Goal: Task Accomplishment & Management: Use online tool/utility

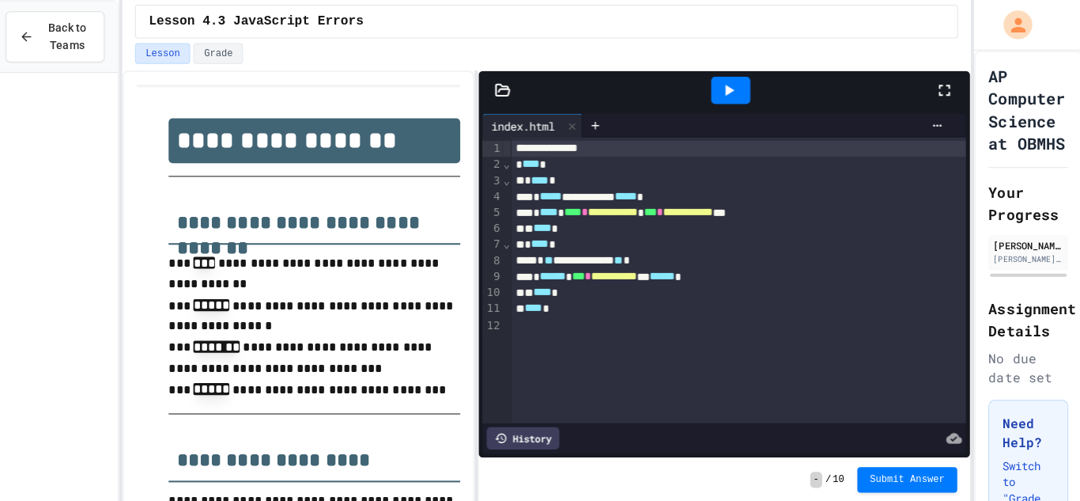
scroll to position [1271, 0]
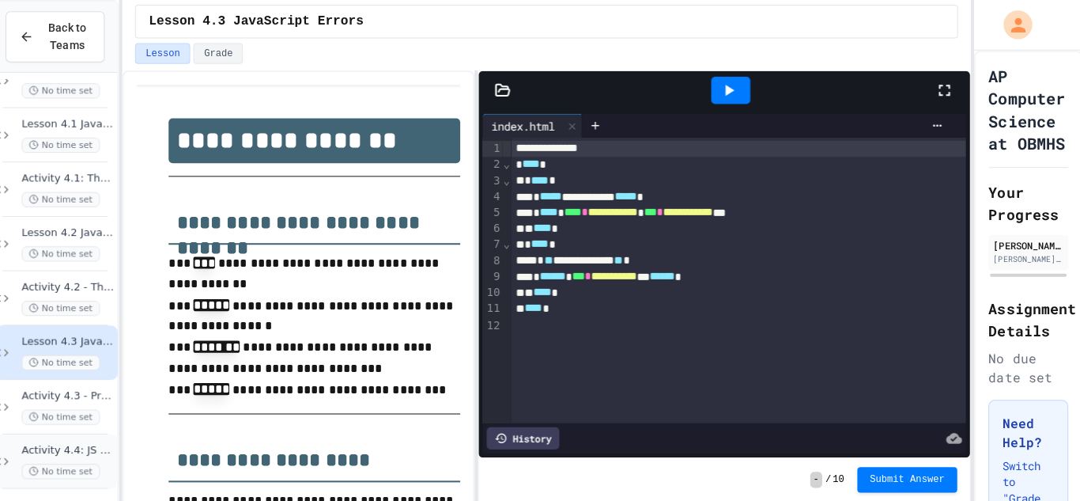
click at [95, 450] on span "Activity 4.4: JS Animation Coding Practice" at bounding box center [76, 445] width 92 height 13
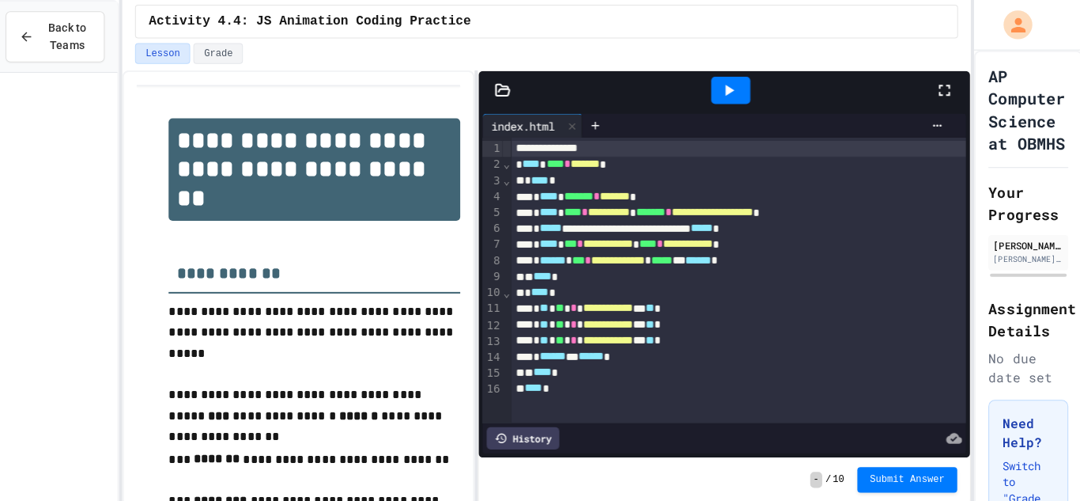
scroll to position [1325, 0]
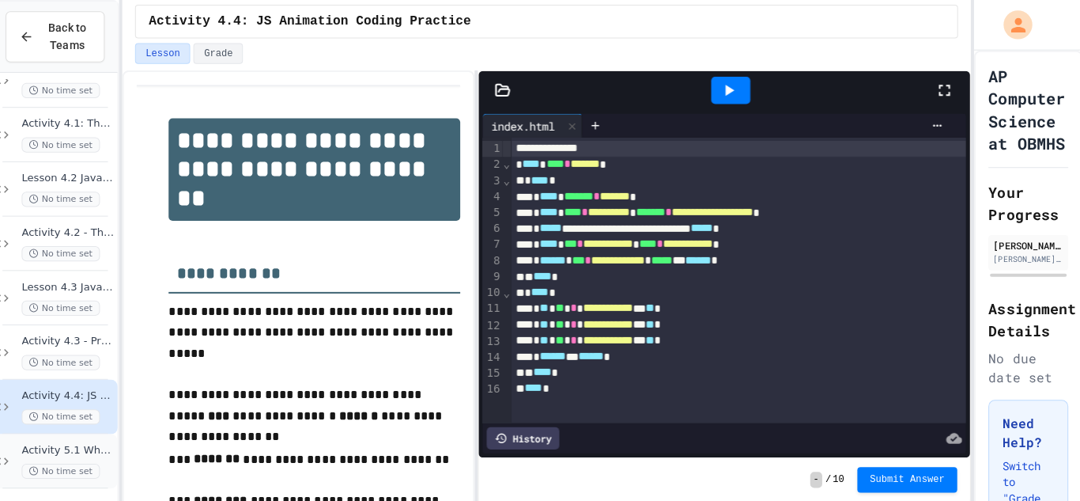
click at [100, 451] on span "Activity 5.1 Whack-a-Mole App: Introduction to Coding a Complete Create Perform…" at bounding box center [76, 445] width 92 height 13
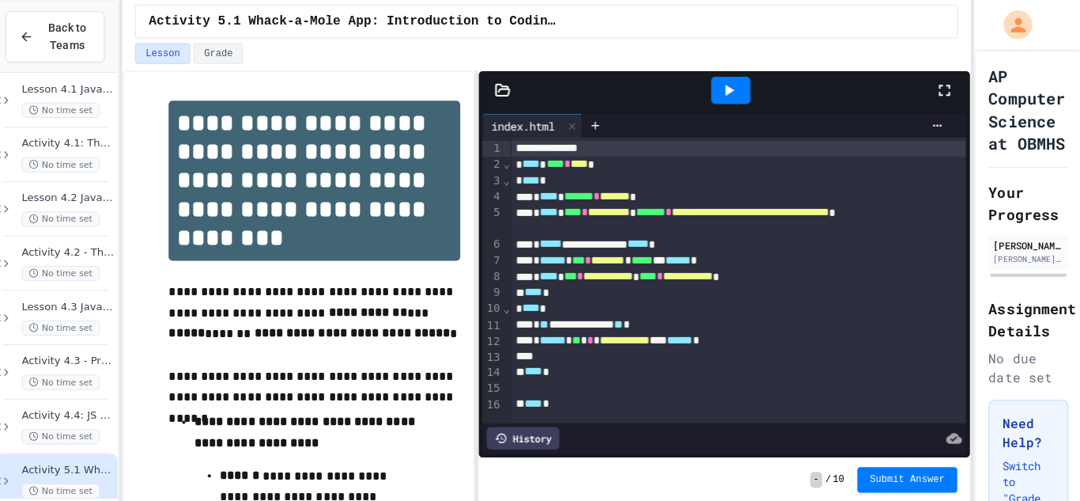
scroll to position [5, 0]
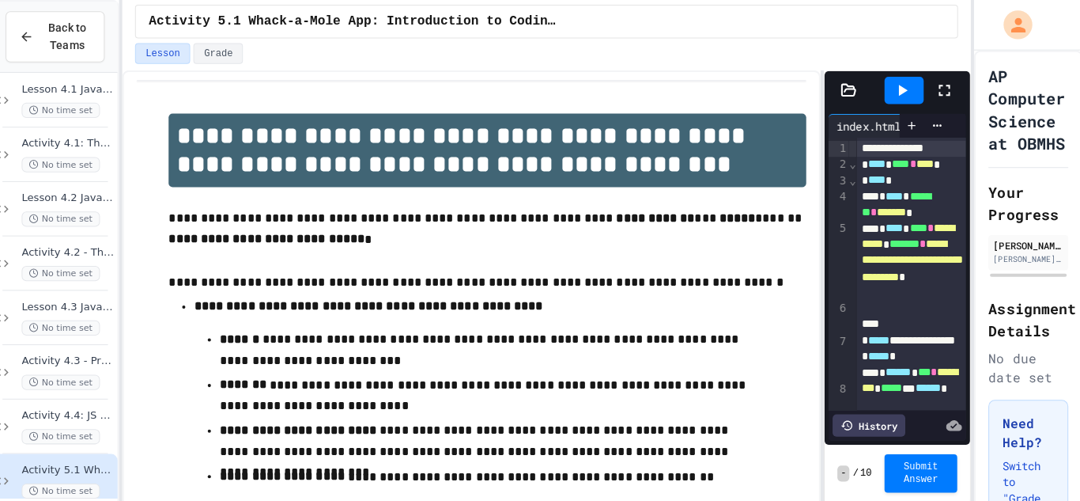
click at [825, 256] on div "**********" at bounding box center [550, 285] width 840 height 431
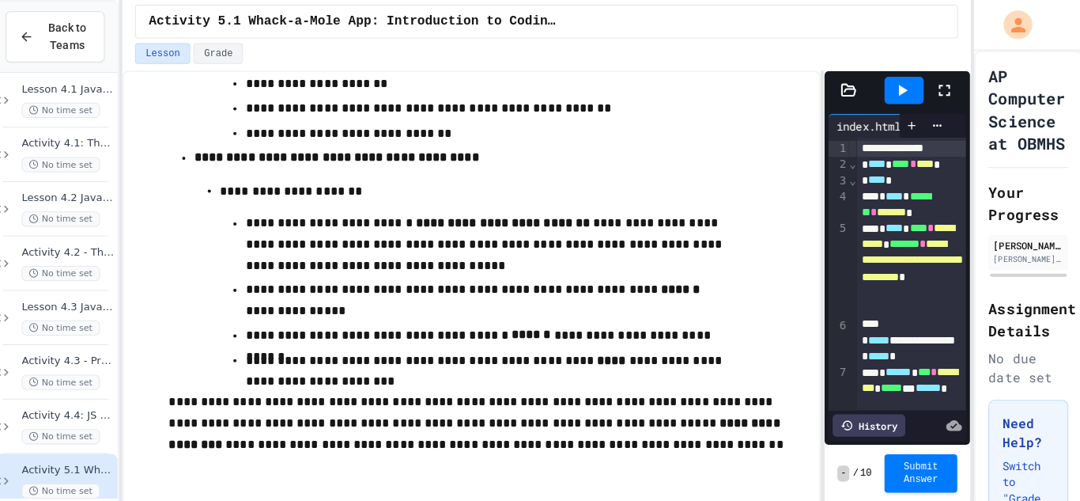
scroll to position [0, 0]
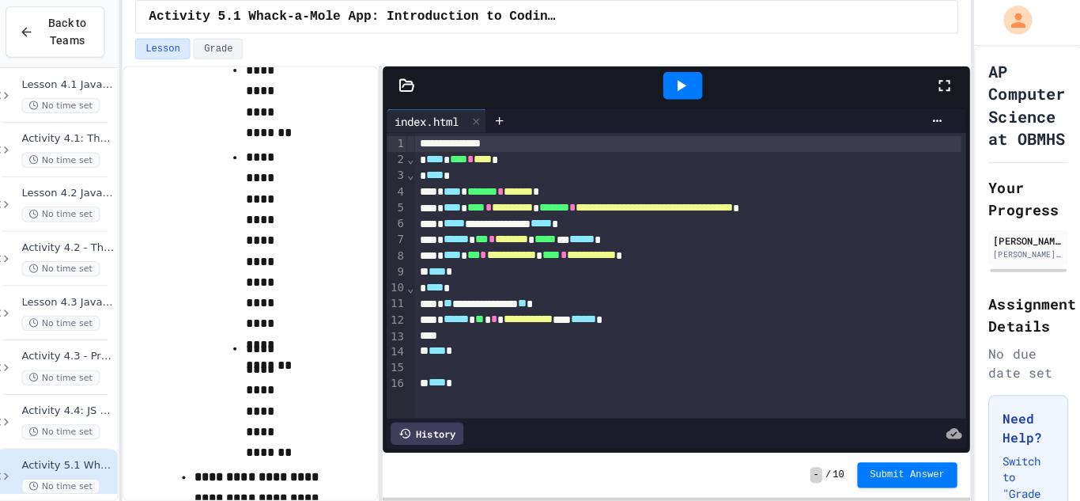
click at [383, 206] on div "**********" at bounding box center [550, 285] width 840 height 431
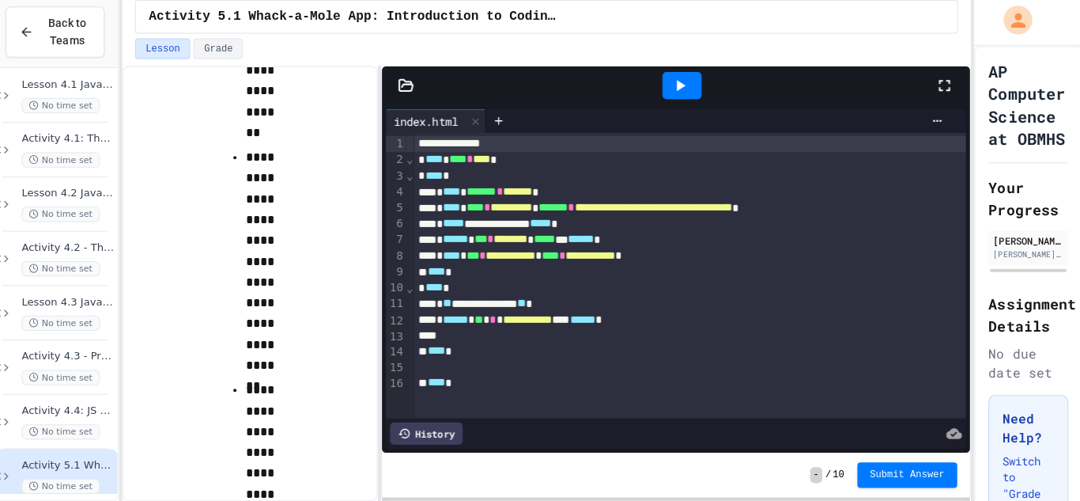
scroll to position [6005, 0]
click at [946, 91] on icon at bounding box center [943, 89] width 19 height 19
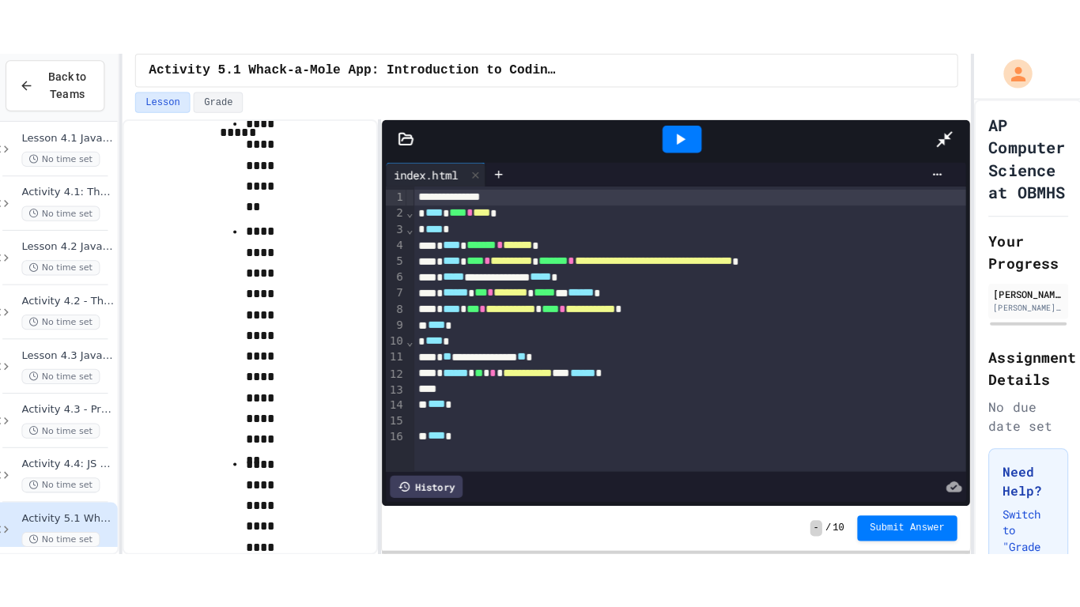
scroll to position [0, 0]
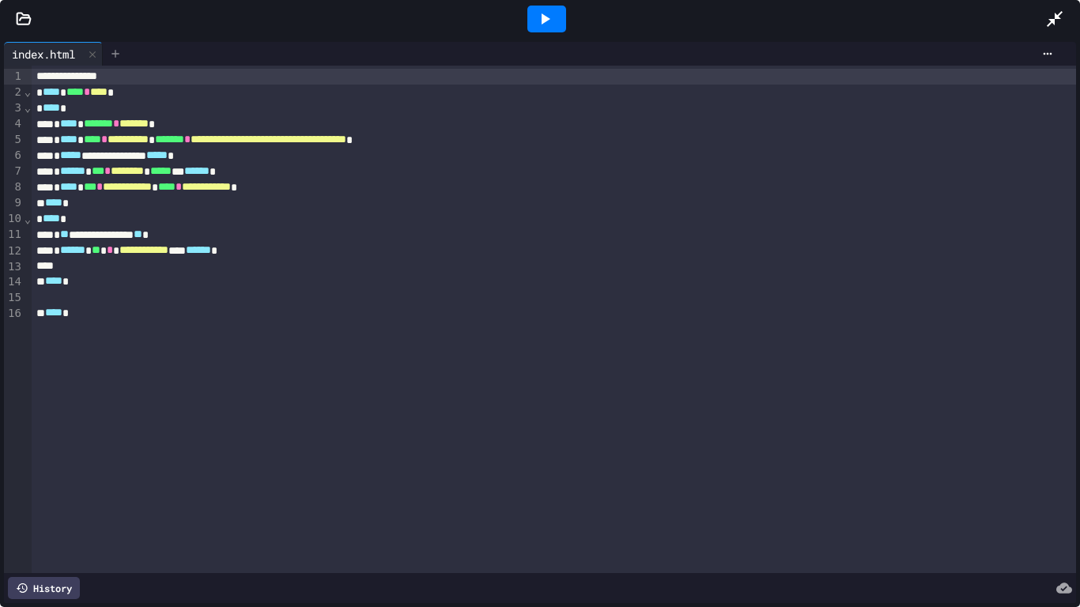
click at [117, 55] on icon at bounding box center [115, 53] width 13 height 13
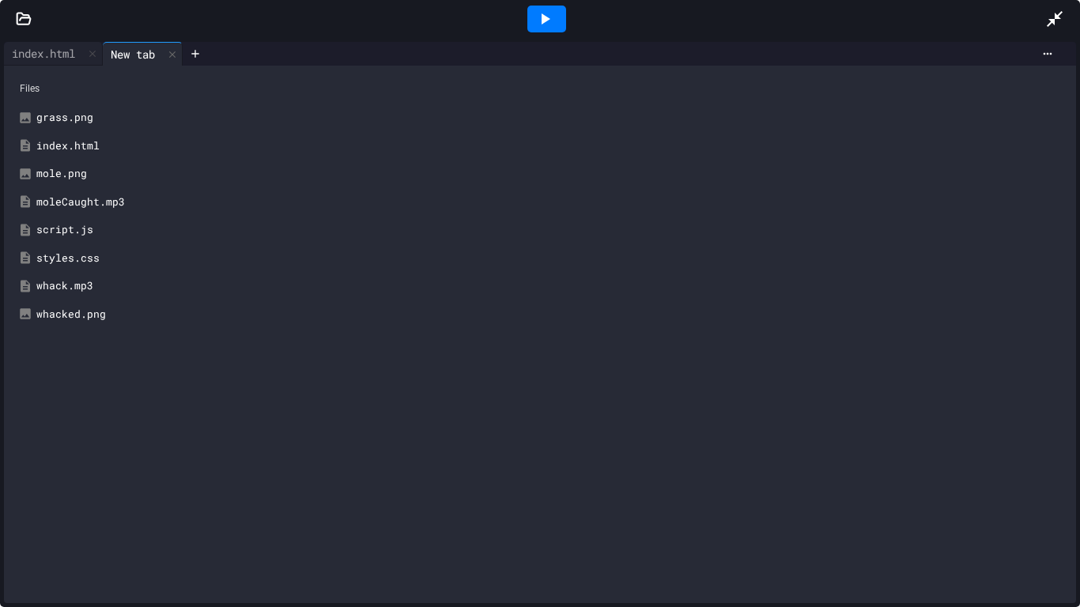
scroll to position [1218, 0]
click at [39, 51] on div "index.html" at bounding box center [43, 53] width 79 height 17
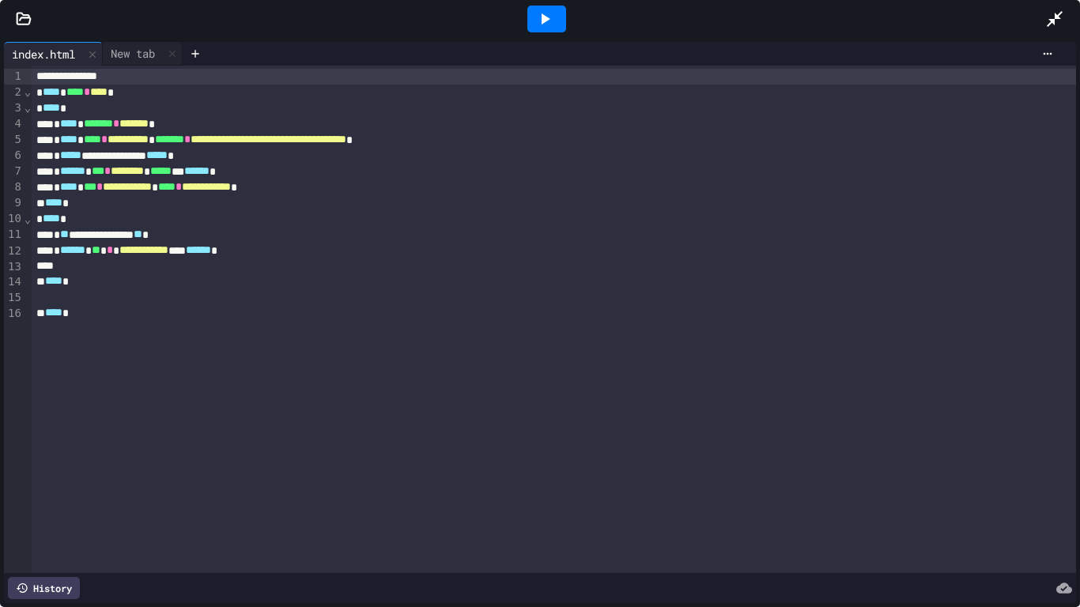
click at [534, 7] on div at bounding box center [546, 19] width 39 height 27
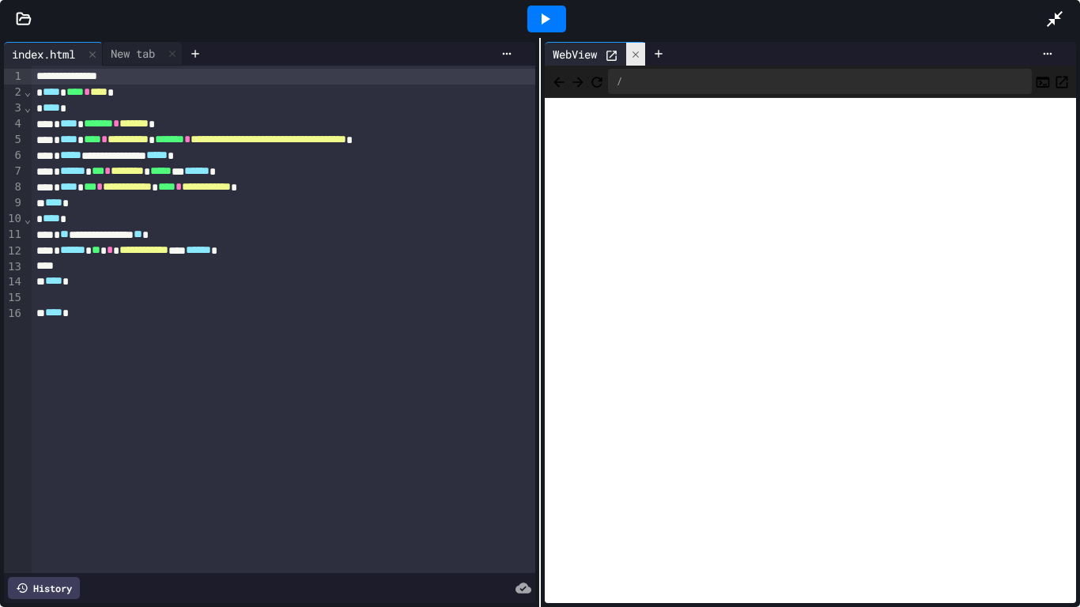
click at [641, 52] on icon at bounding box center [635, 54] width 11 height 11
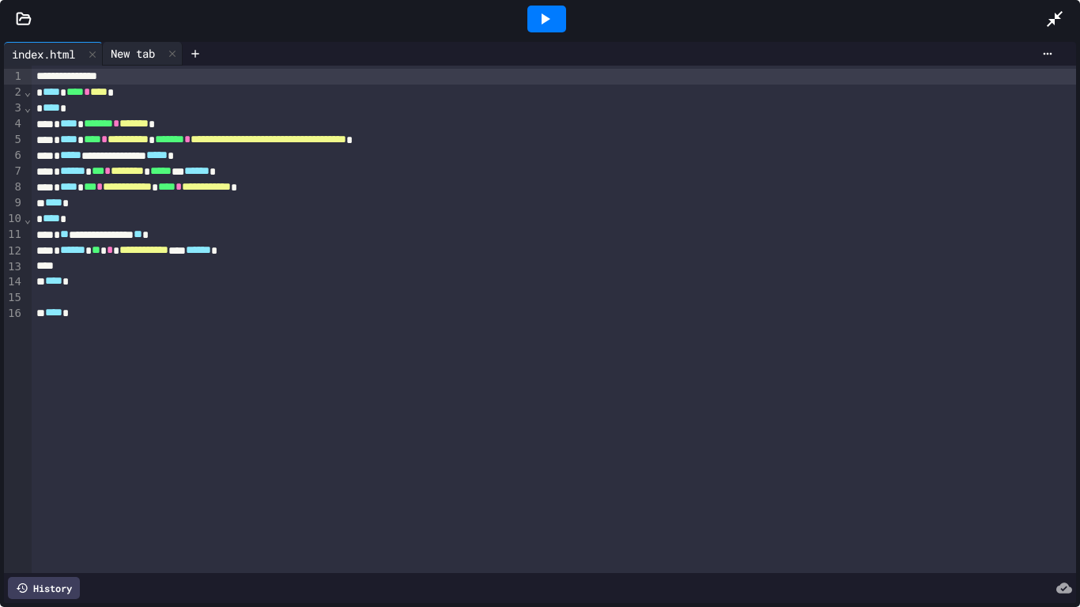
click at [156, 48] on div "New tab" at bounding box center [133, 53] width 60 height 17
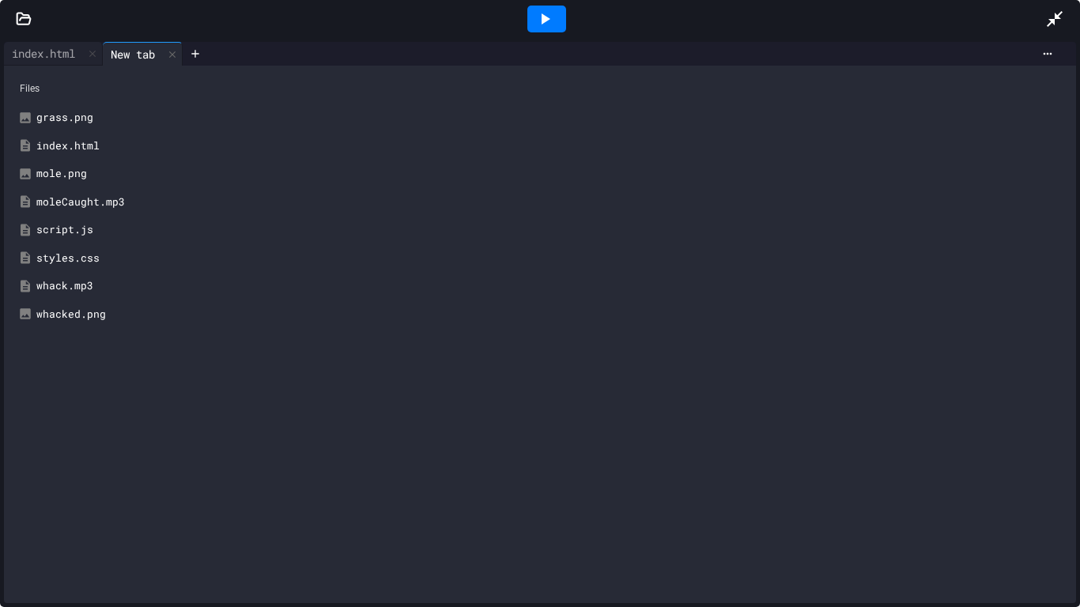
click at [156, 48] on div "New tab" at bounding box center [133, 54] width 60 height 17
click at [59, 253] on div "styles.css" at bounding box center [551, 259] width 1030 height 16
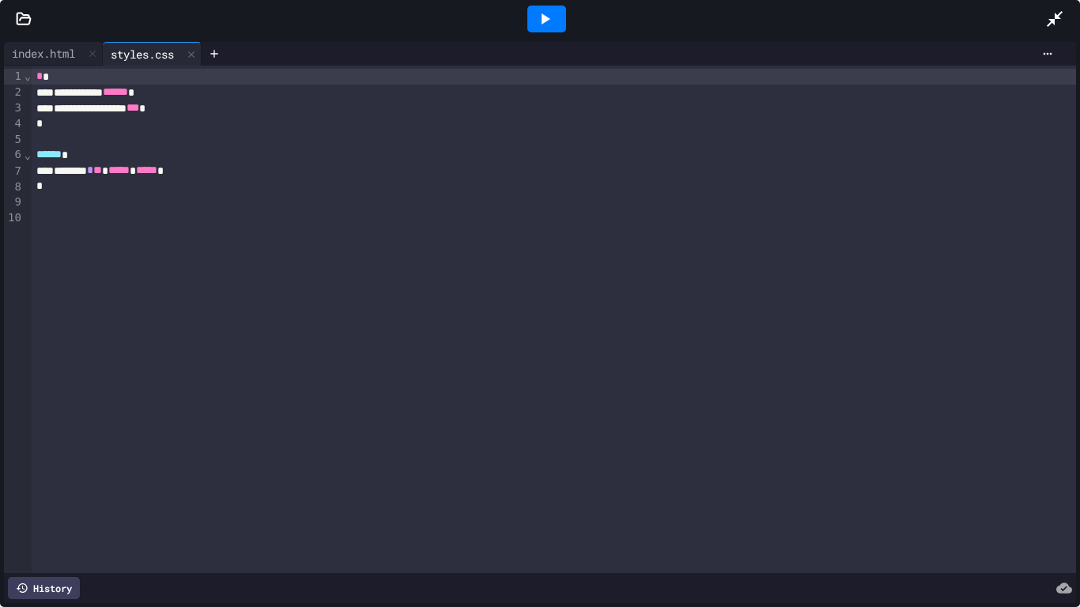
click at [246, 168] on div "******* * ** ***** ***** *" at bounding box center [554, 171] width 1045 height 16
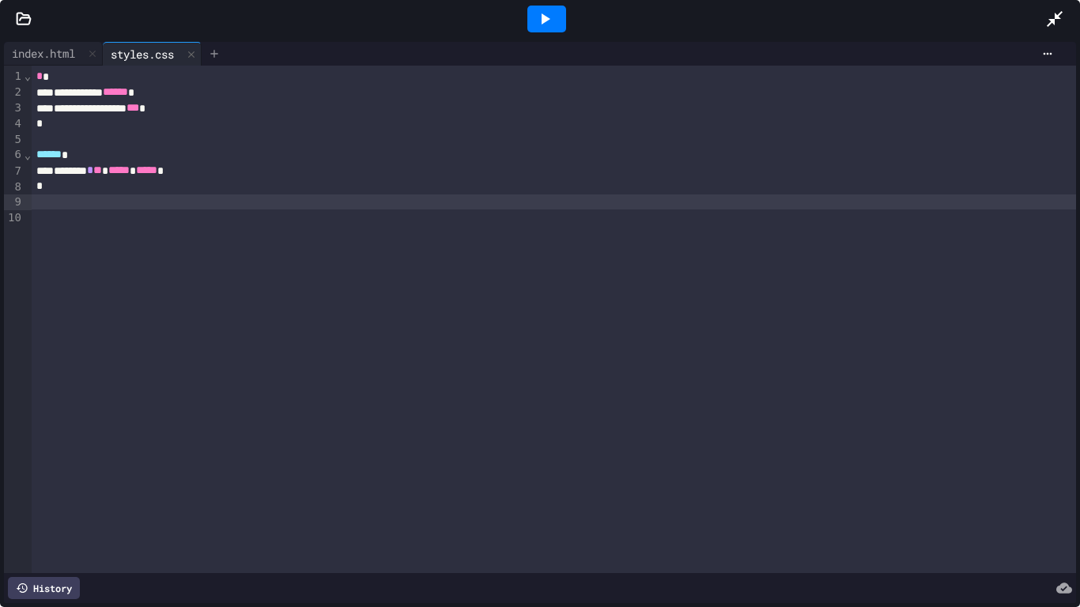
click at [221, 55] on icon at bounding box center [214, 53] width 13 height 13
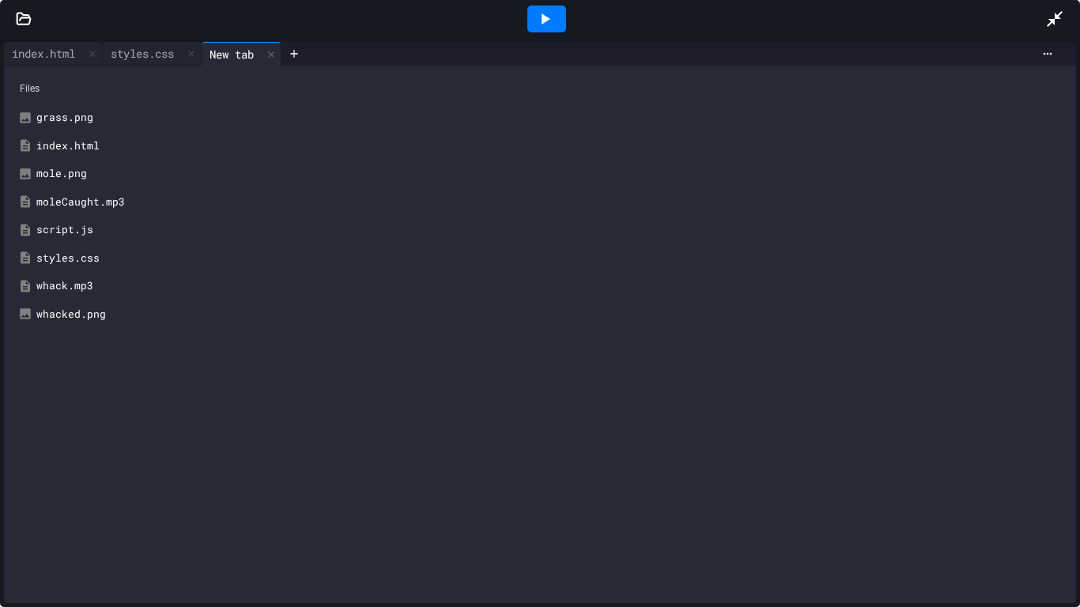
click at [70, 226] on div "script.js" at bounding box center [551, 230] width 1030 height 16
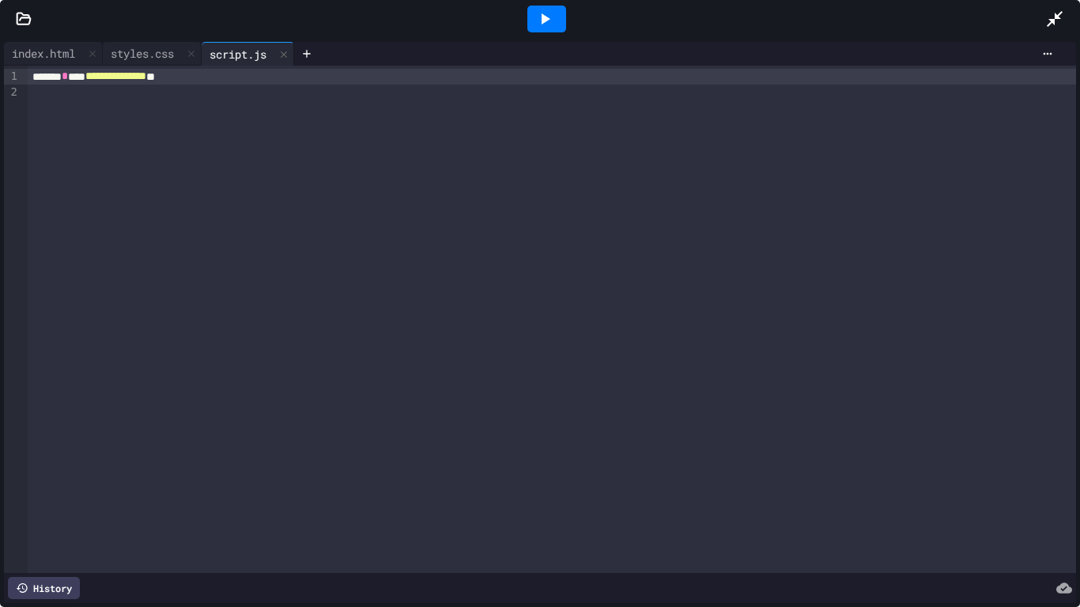
click at [232, 74] on div "**********" at bounding box center [552, 77] width 1048 height 16
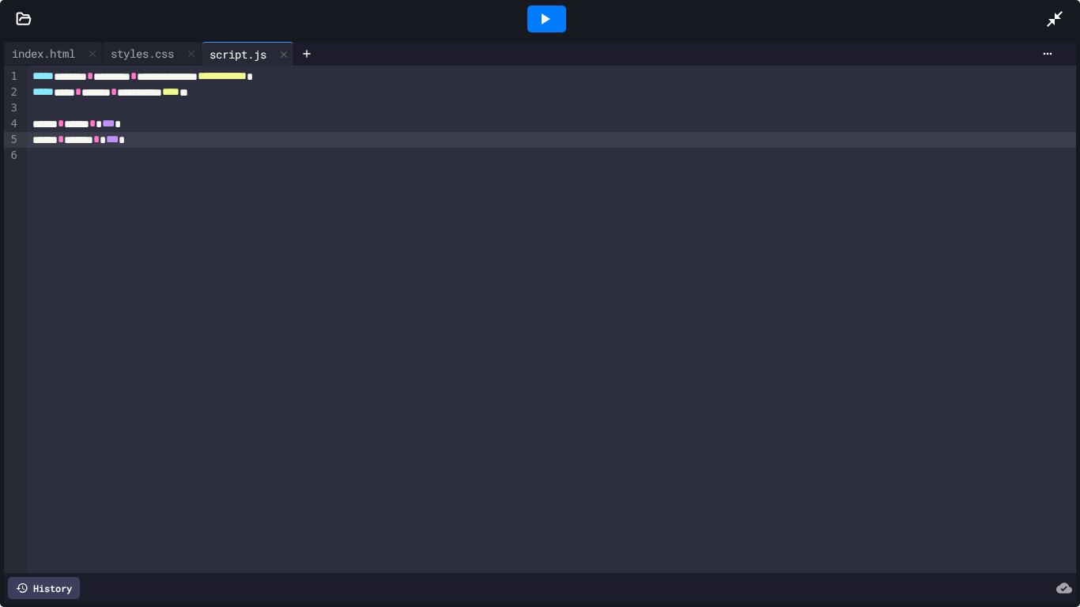
click at [535, 14] on icon at bounding box center [544, 18] width 19 height 19
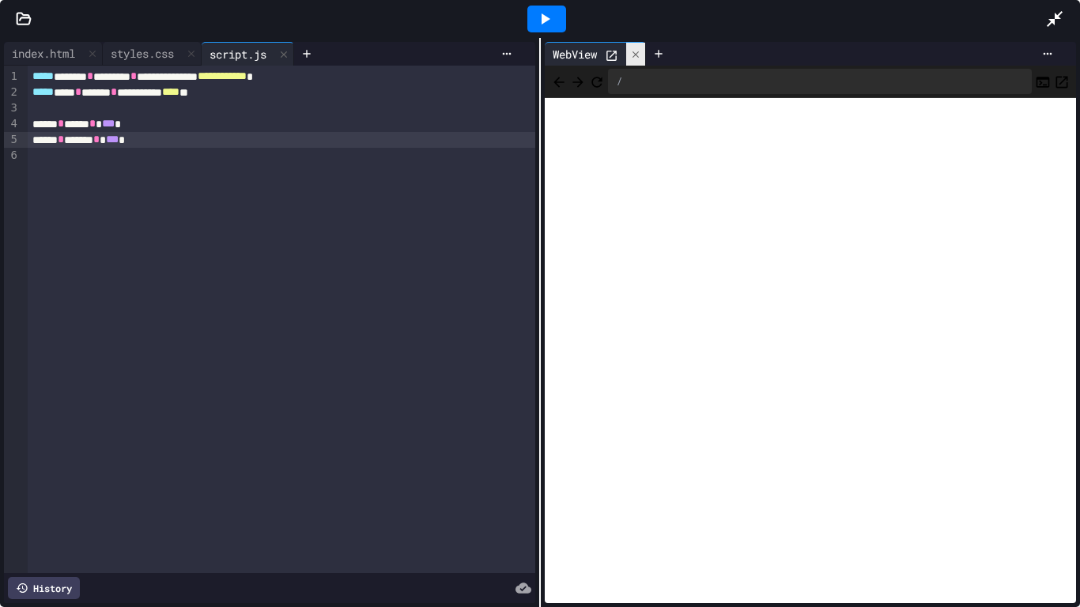
click at [637, 55] on icon at bounding box center [636, 54] width 6 height 6
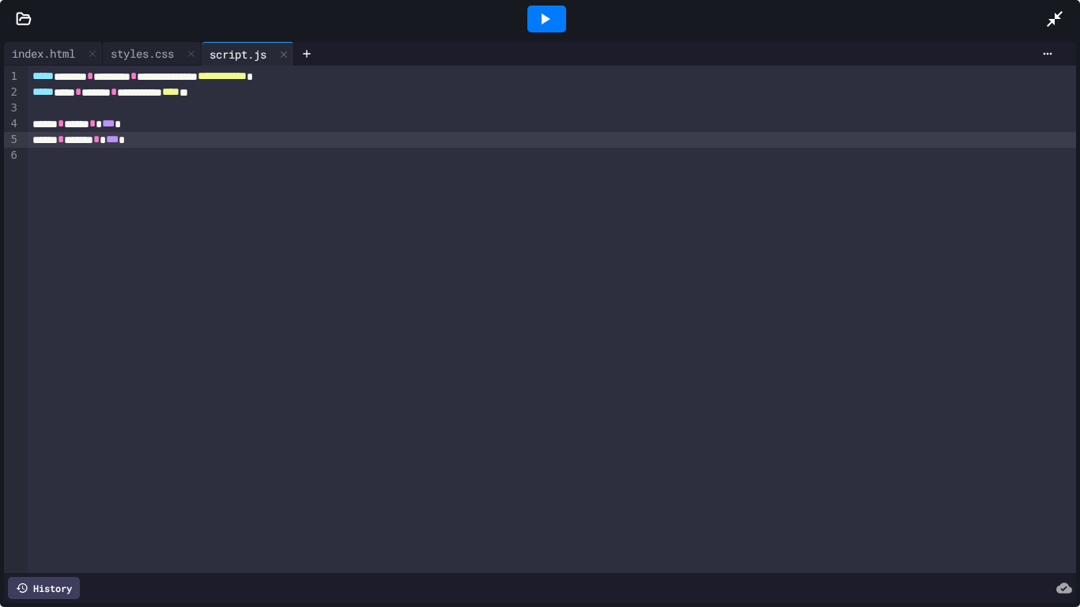
click at [206, 141] on div "****** * ****** * *** *" at bounding box center [552, 140] width 1048 height 16
